Goal: Check status: Check status

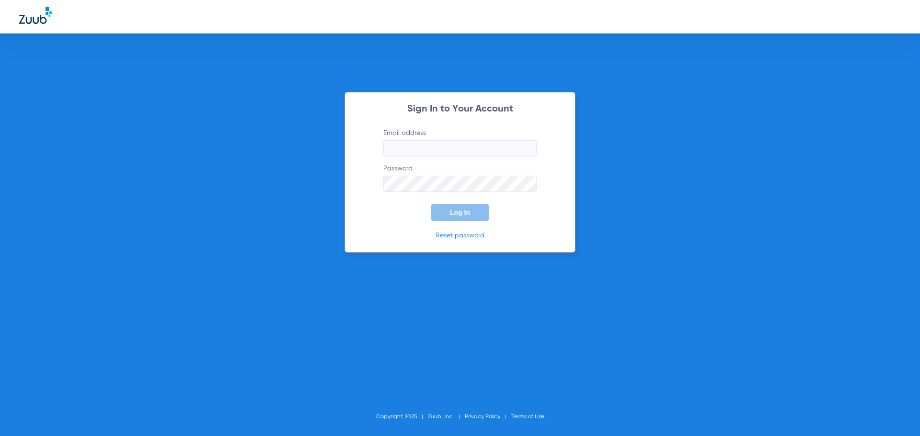
click at [444, 142] on input "Email address" at bounding box center [459, 148] width 153 height 16
type input "[EMAIL_ADDRESS][DOMAIN_NAME]"
click at [431, 204] on button "Log In" at bounding box center [460, 212] width 58 height 17
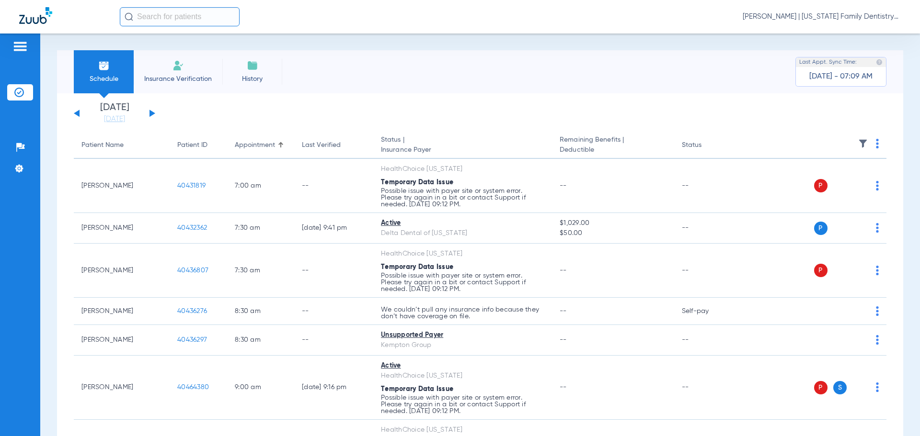
click at [151, 113] on button at bounding box center [152, 113] width 6 height 7
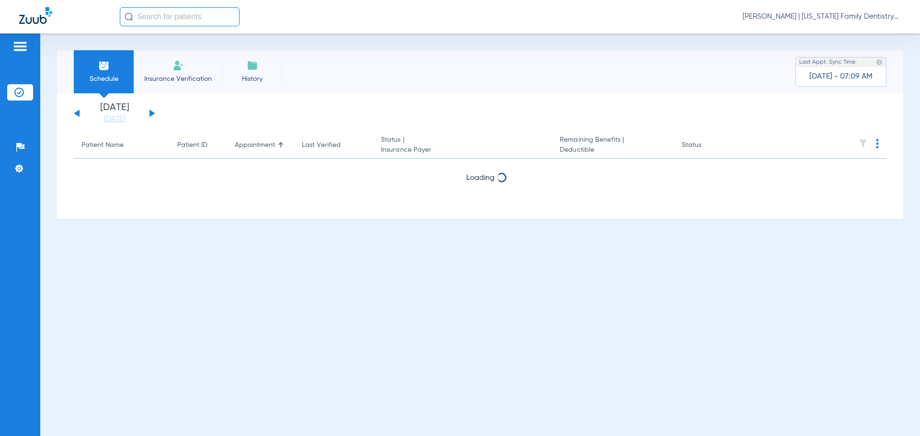
click at [151, 113] on button at bounding box center [152, 113] width 6 height 7
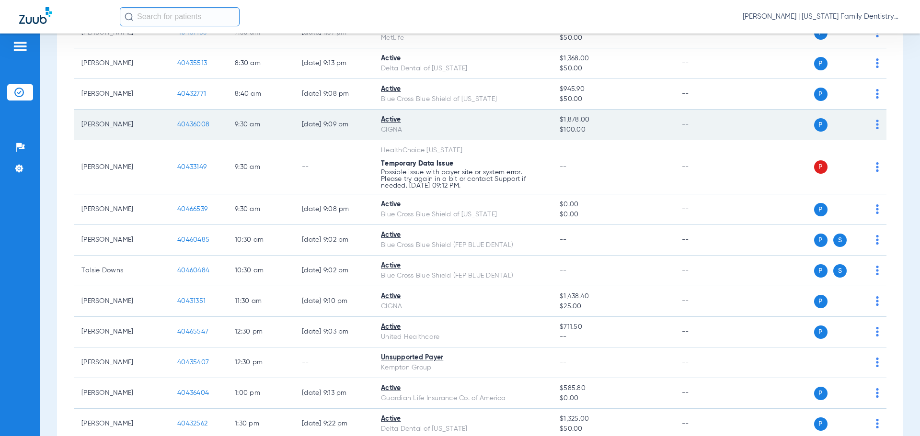
scroll to position [239, 0]
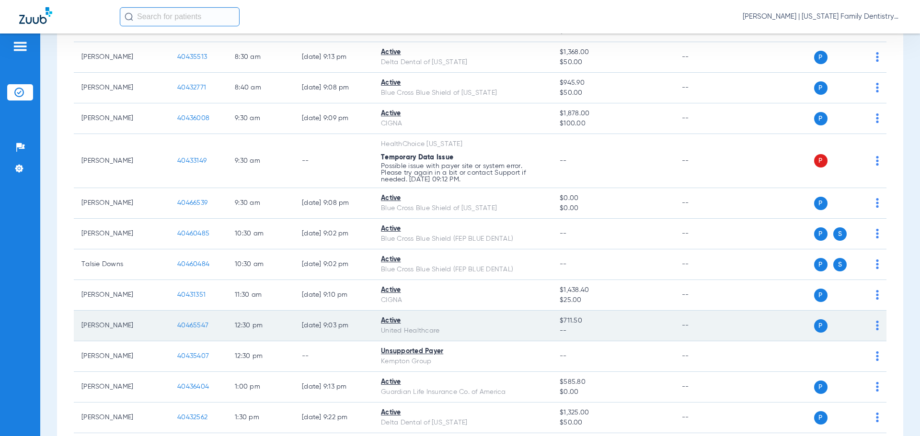
click at [196, 327] on span "40465547" at bounding box center [192, 325] width 31 height 7
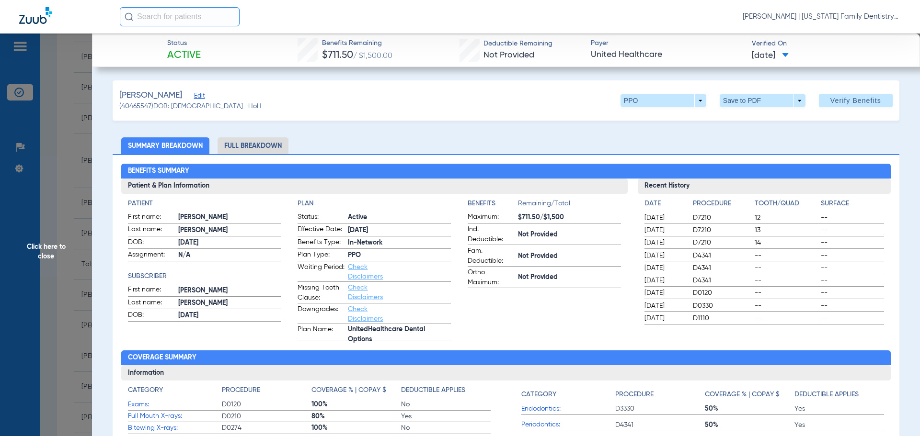
click at [268, 143] on li "Full Breakdown" at bounding box center [252, 145] width 71 height 17
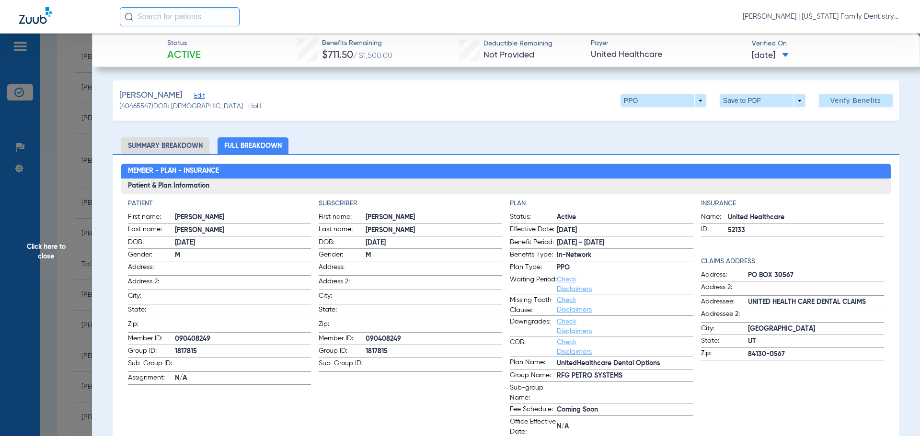
click at [64, 161] on span "Click here to close" at bounding box center [46, 252] width 92 height 436
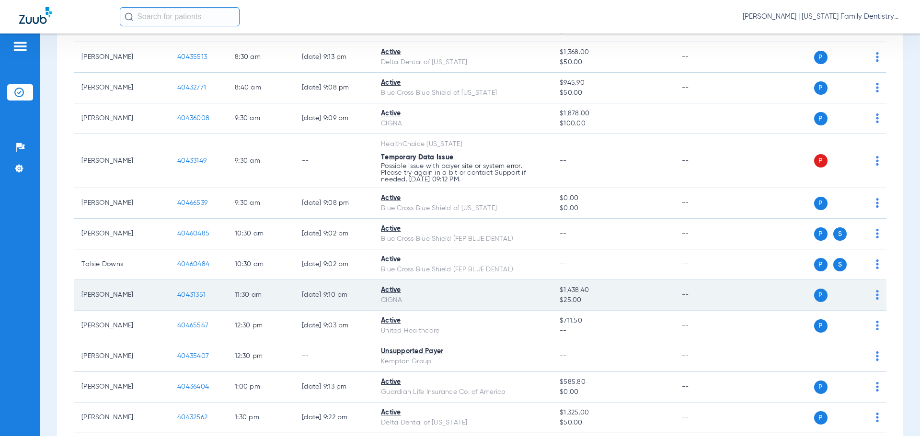
click at [184, 295] on span "40431351" at bounding box center [191, 295] width 28 height 7
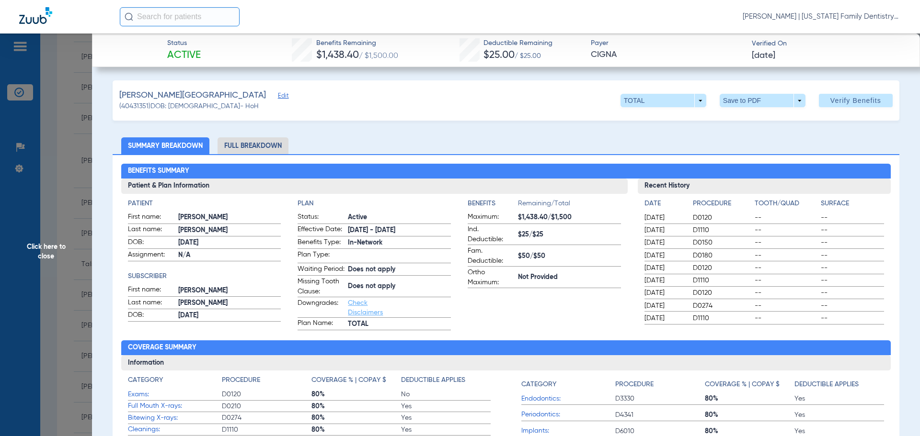
click at [262, 145] on li "Full Breakdown" at bounding box center [252, 145] width 71 height 17
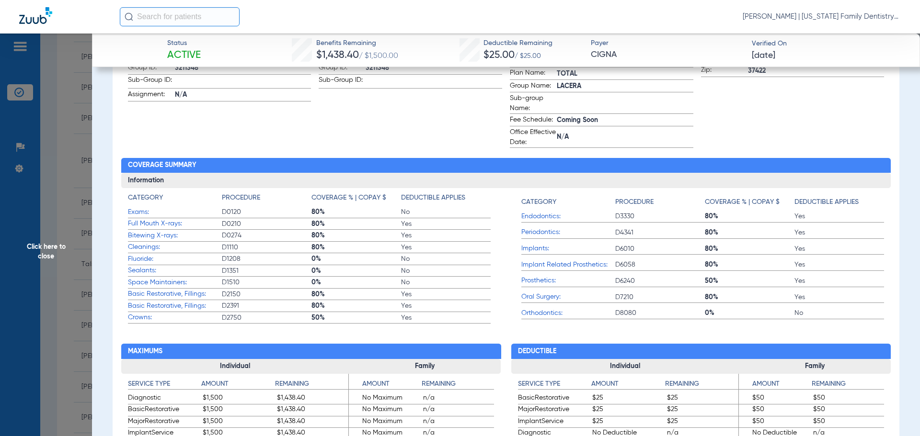
scroll to position [287, 0]
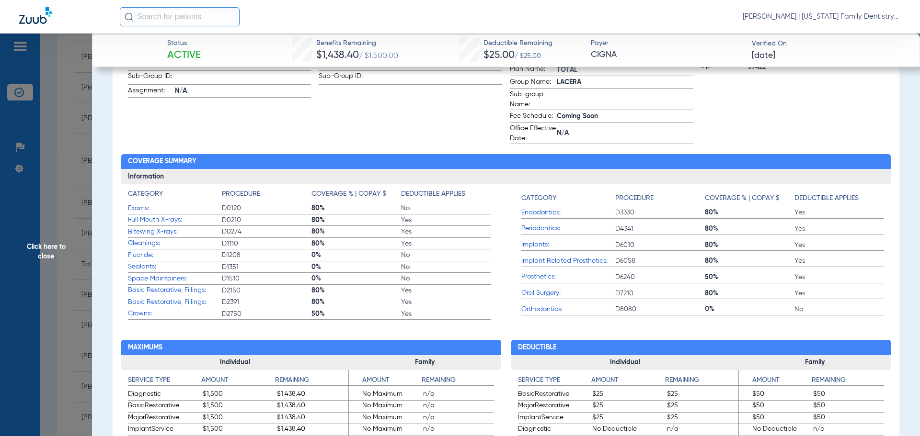
click at [63, 175] on span "Click here to close" at bounding box center [46, 252] width 92 height 436
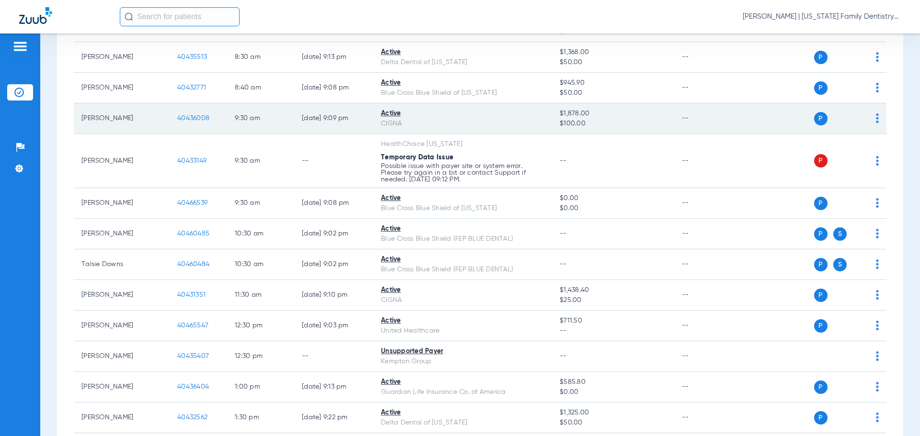
click at [195, 117] on span "40436008" at bounding box center [193, 118] width 32 height 7
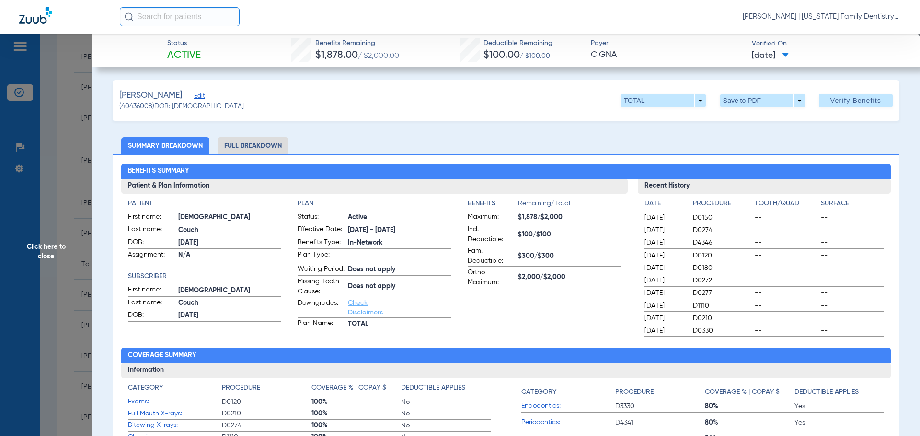
click at [260, 149] on li "Full Breakdown" at bounding box center [252, 145] width 71 height 17
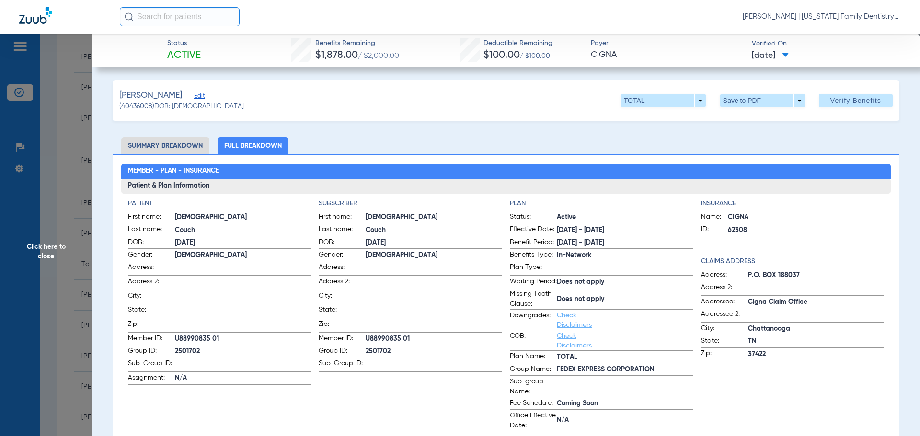
click at [68, 182] on span "Click here to close" at bounding box center [46, 252] width 92 height 436
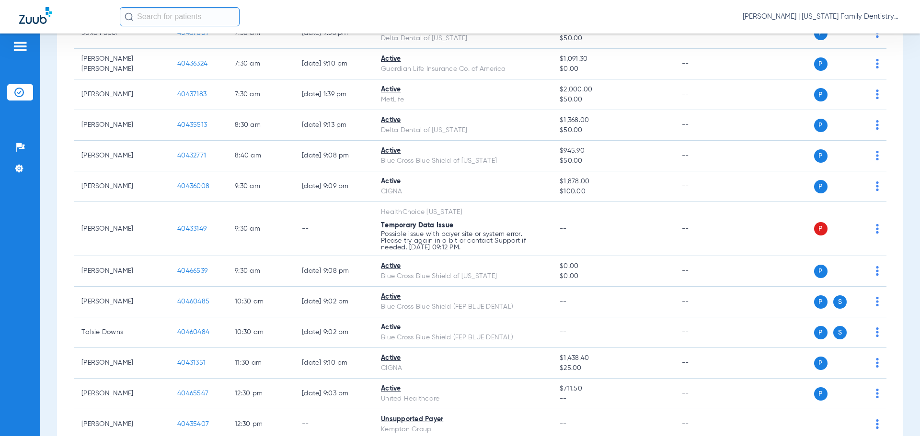
scroll to position [41, 0]
